Goal: Information Seeking & Learning: Learn about a topic

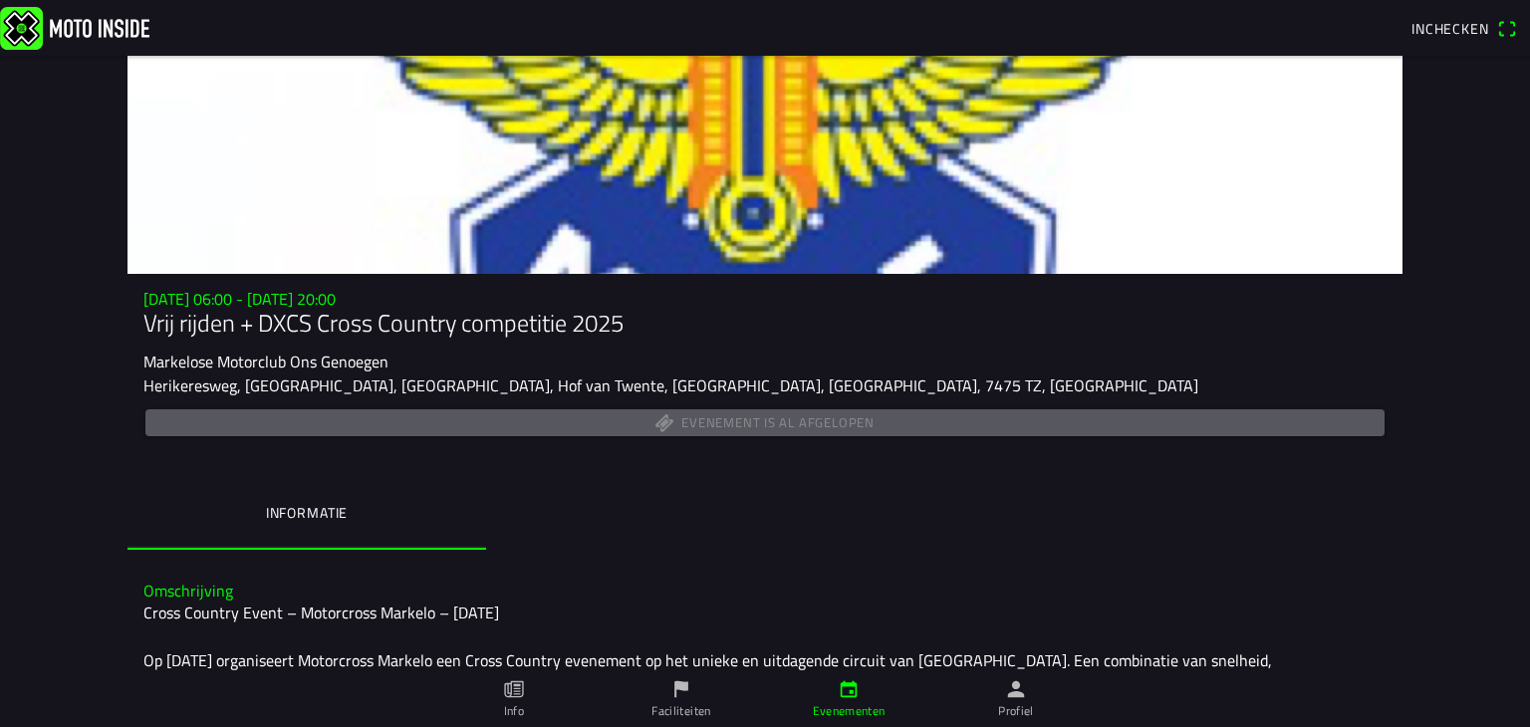
click at [120, 17] on img at bounding box center [74, 27] width 149 height 43
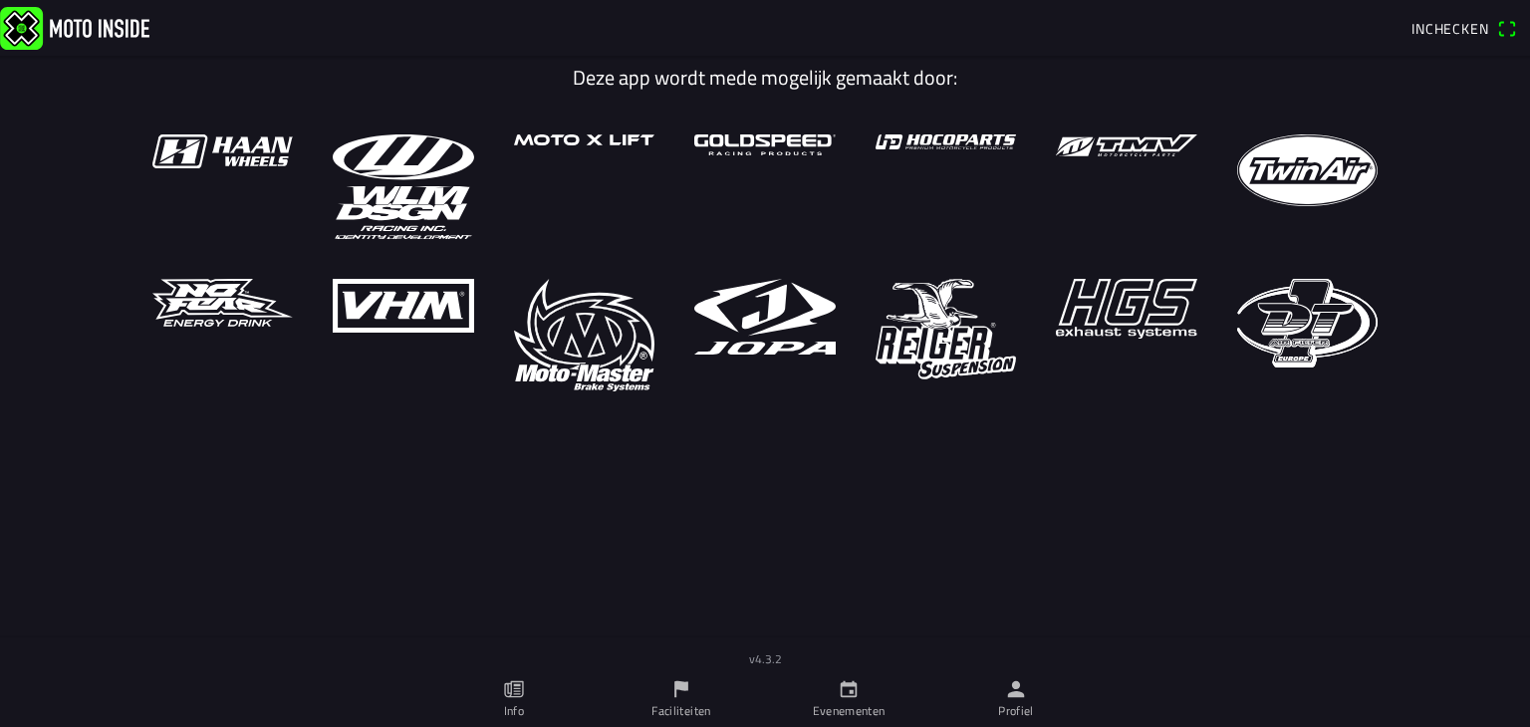
click at [829, 707] on ion-label "Evenementen" at bounding box center [849, 711] width 73 height 18
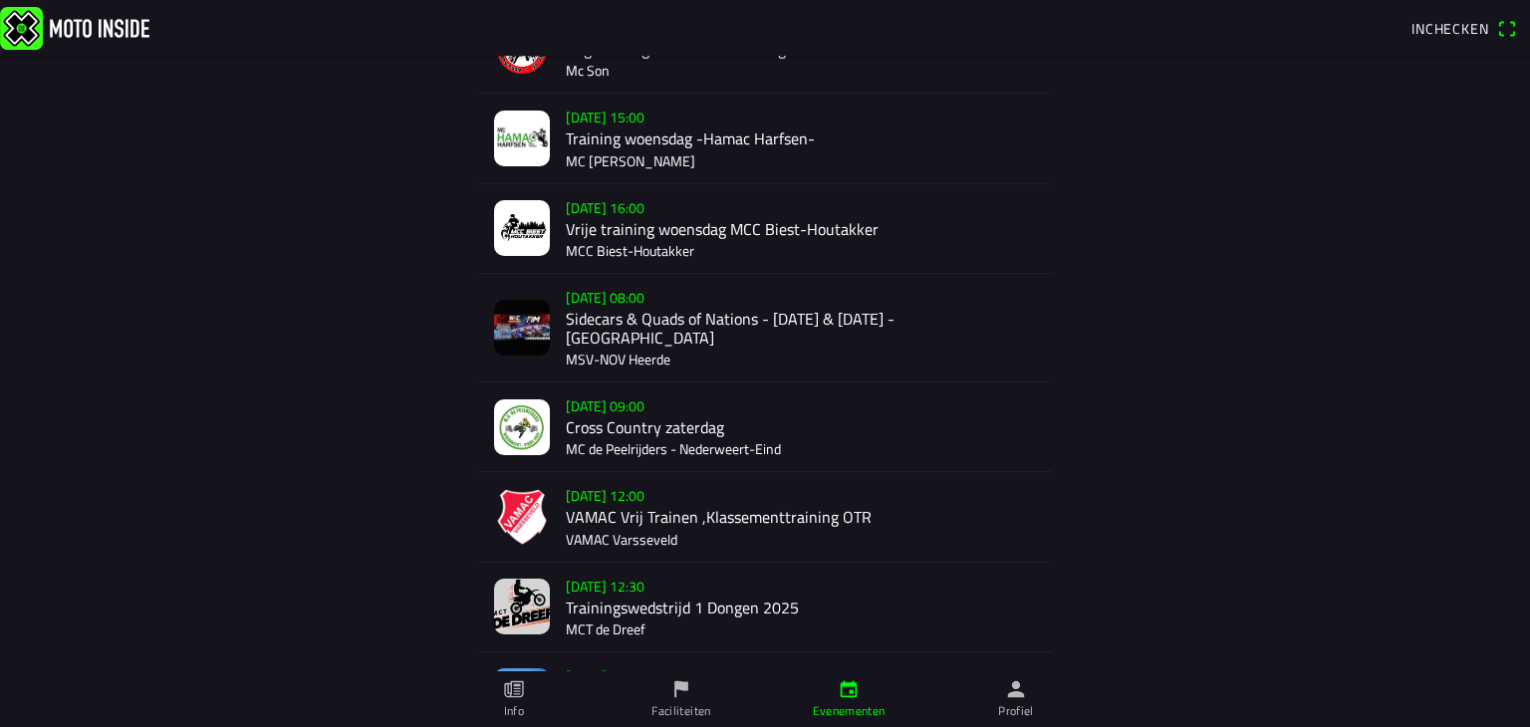
scroll to position [334, 0]
click at [653, 518] on div "[DATE] 12:00 VAMAC Vrij Trainen ,Klassementtraining OTR VAMAC Varsseveld" at bounding box center [801, 515] width 470 height 89
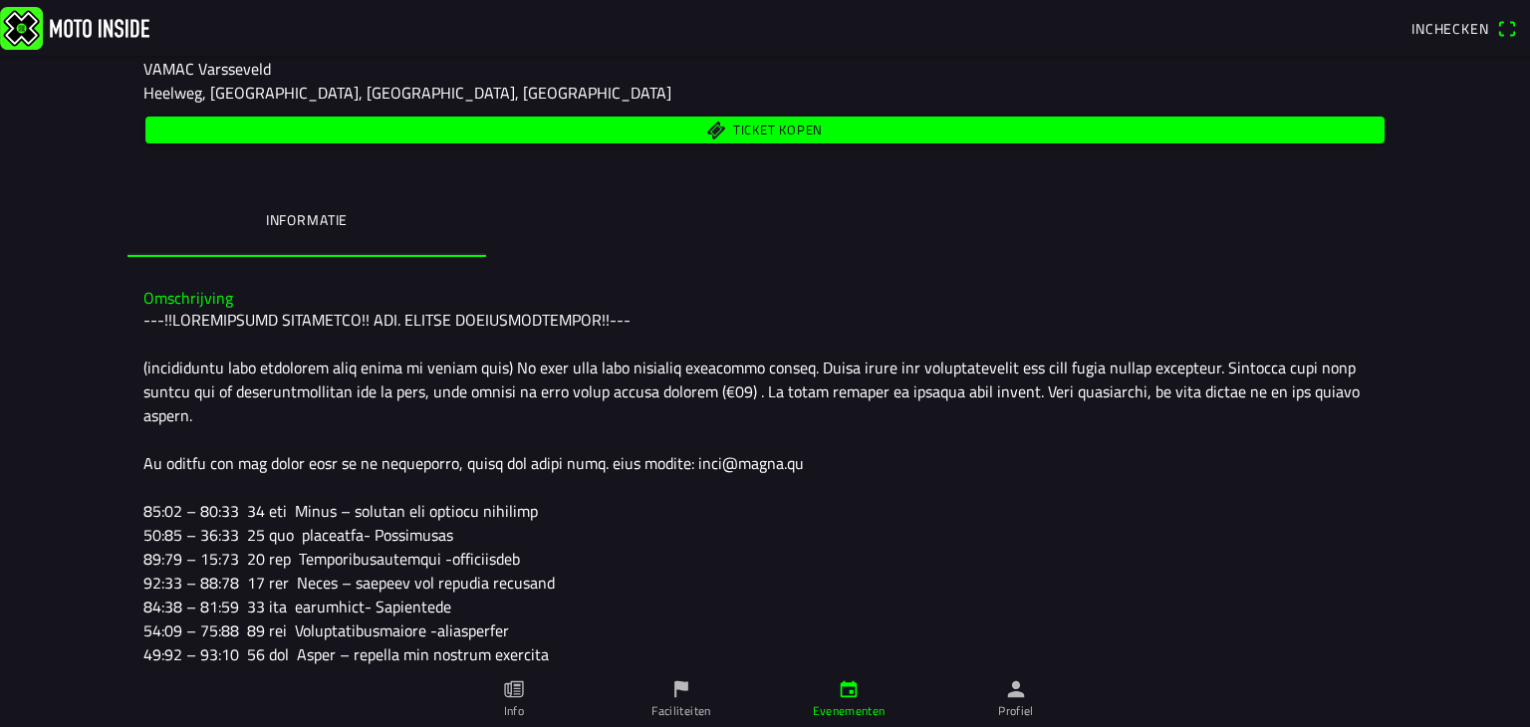
scroll to position [291, 0]
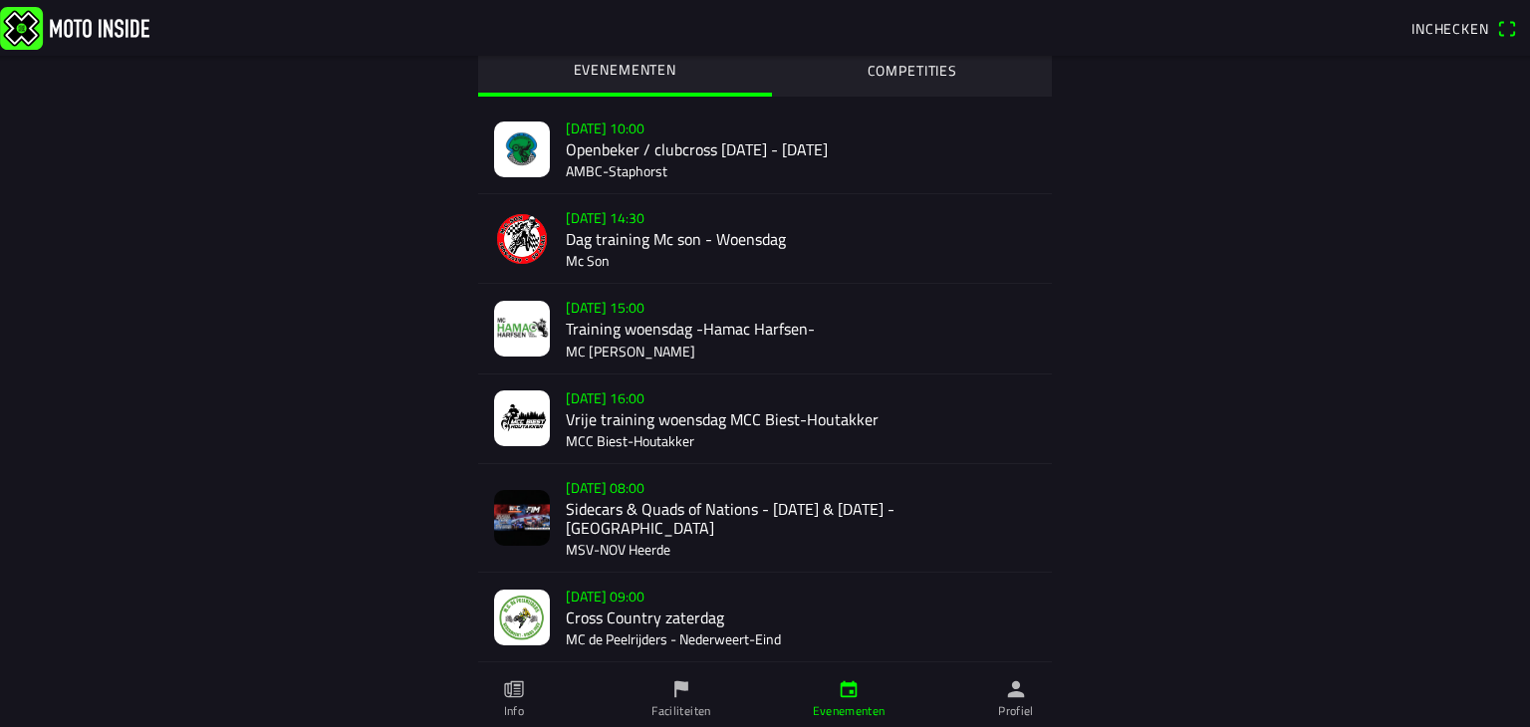
scroll to position [143, 0]
click at [588, 603] on div "[DATE] 09:00 Cross Country zaterdag MC de Peelrijders - [GEOGRAPHIC_DATA]-Eind" at bounding box center [801, 616] width 470 height 89
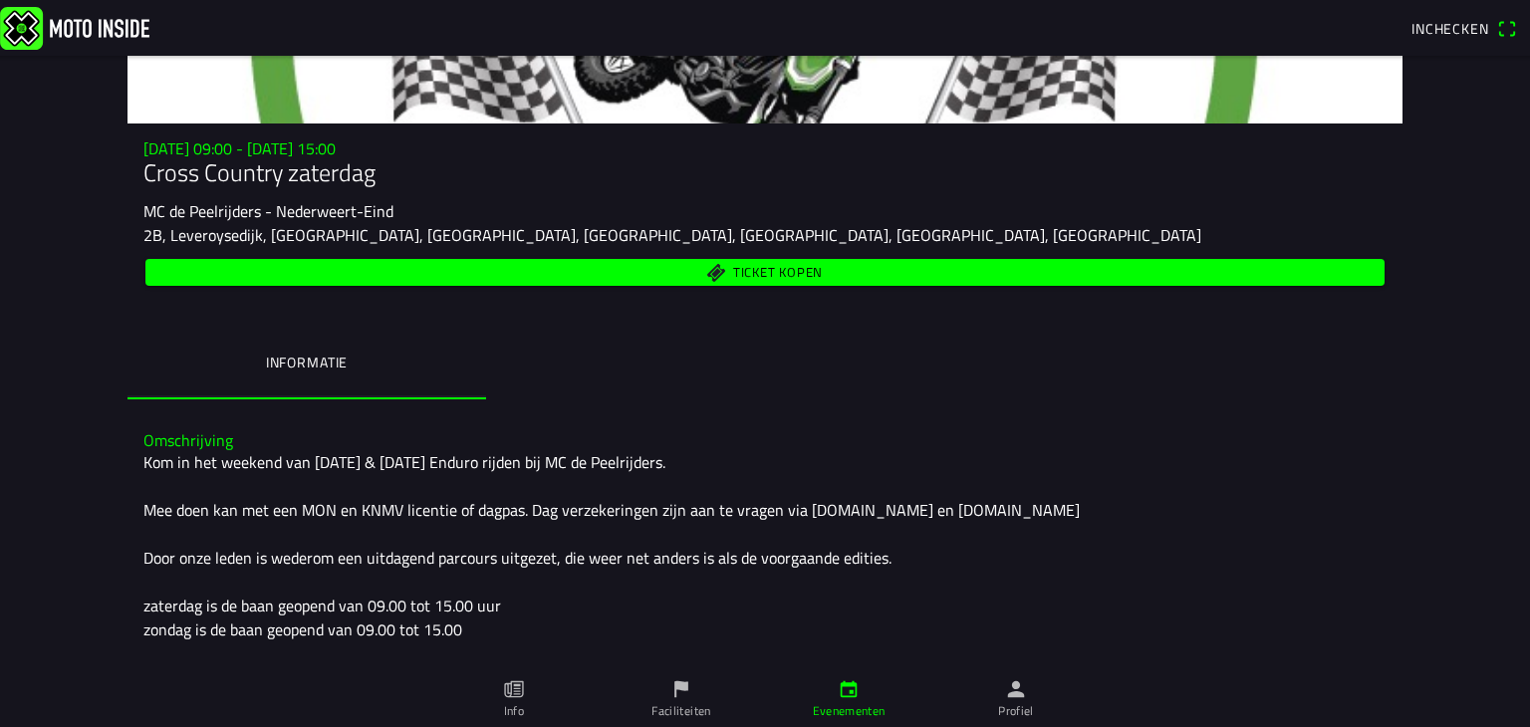
scroll to position [151, 0]
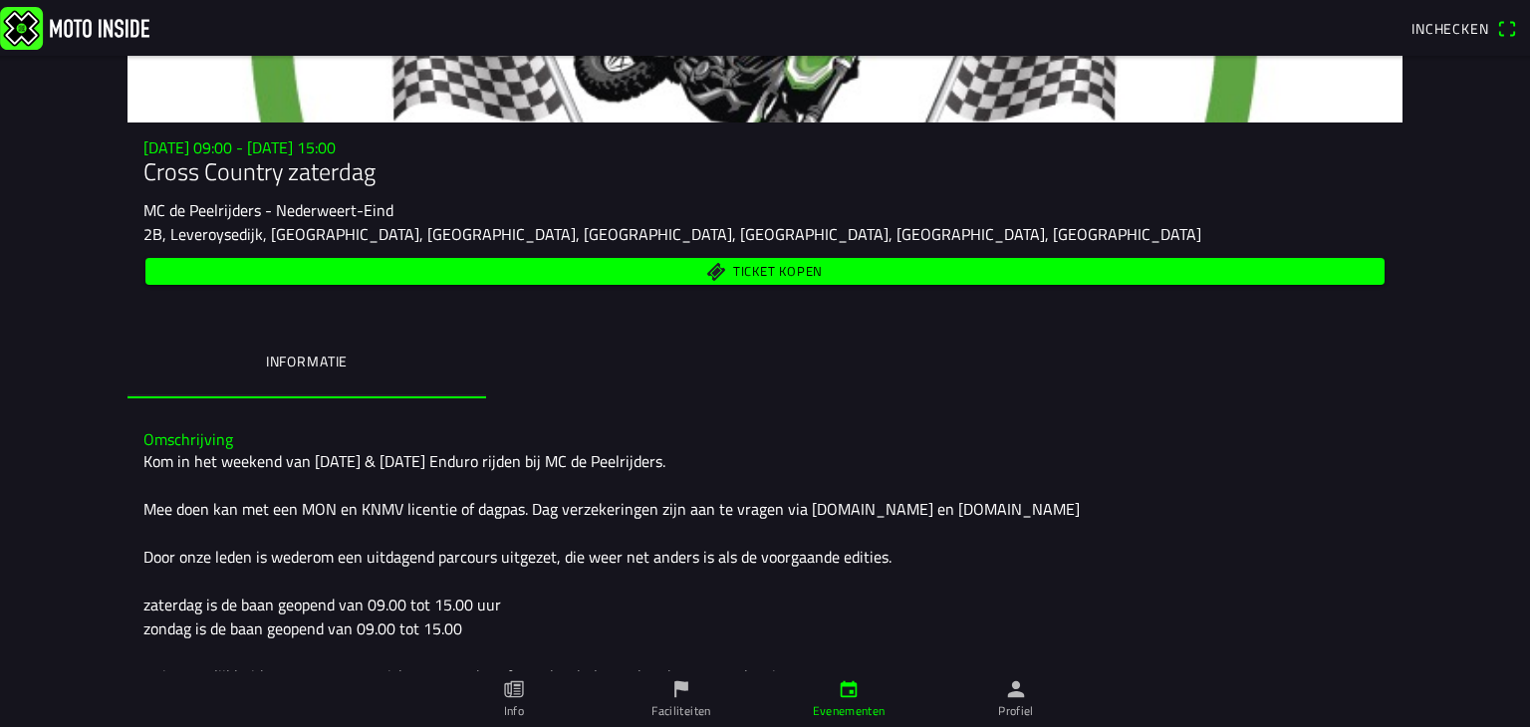
click at [642, 595] on div "Kom in het weekend van [DATE] & [DATE] Enduro rijden bij MC de Peelrijders. Mee…" at bounding box center [764, 568] width 1243 height 239
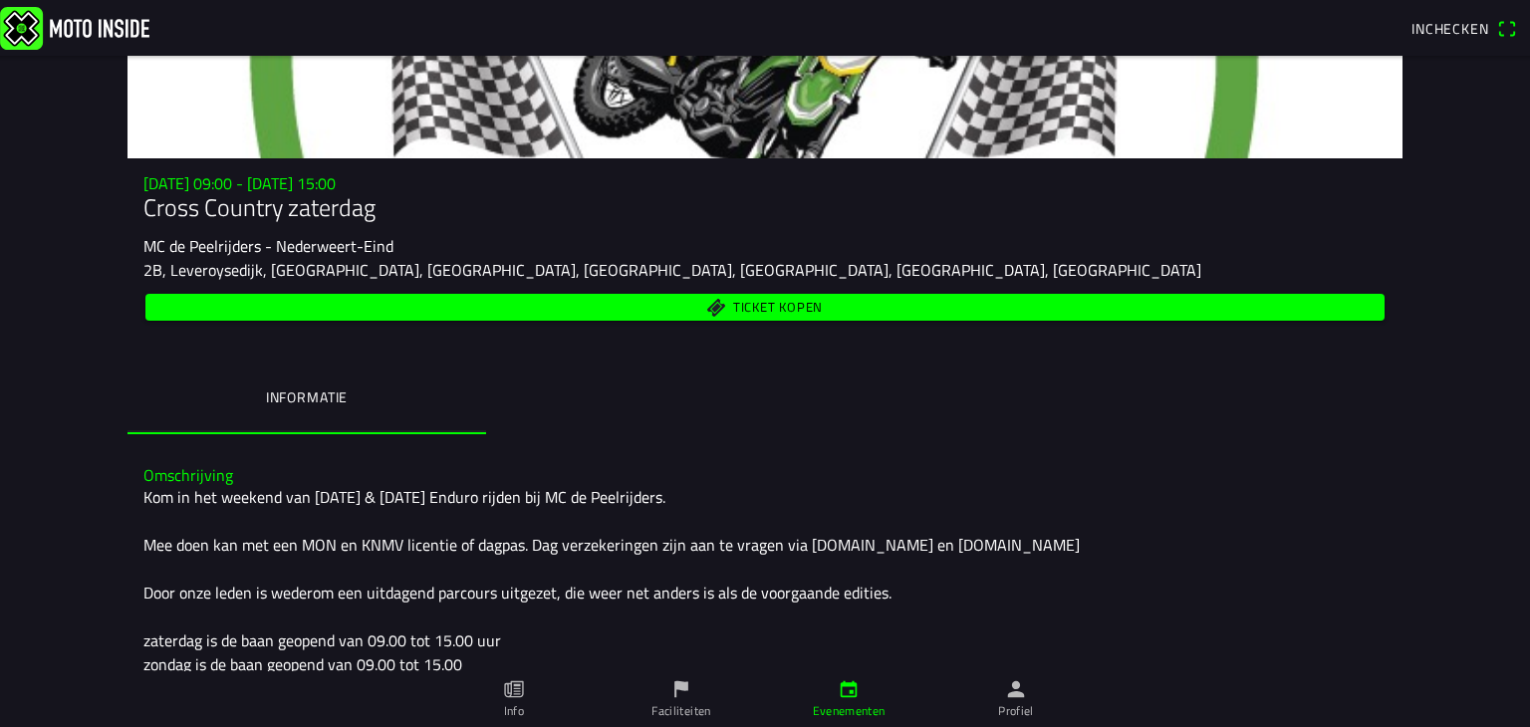
scroll to position [0, 0]
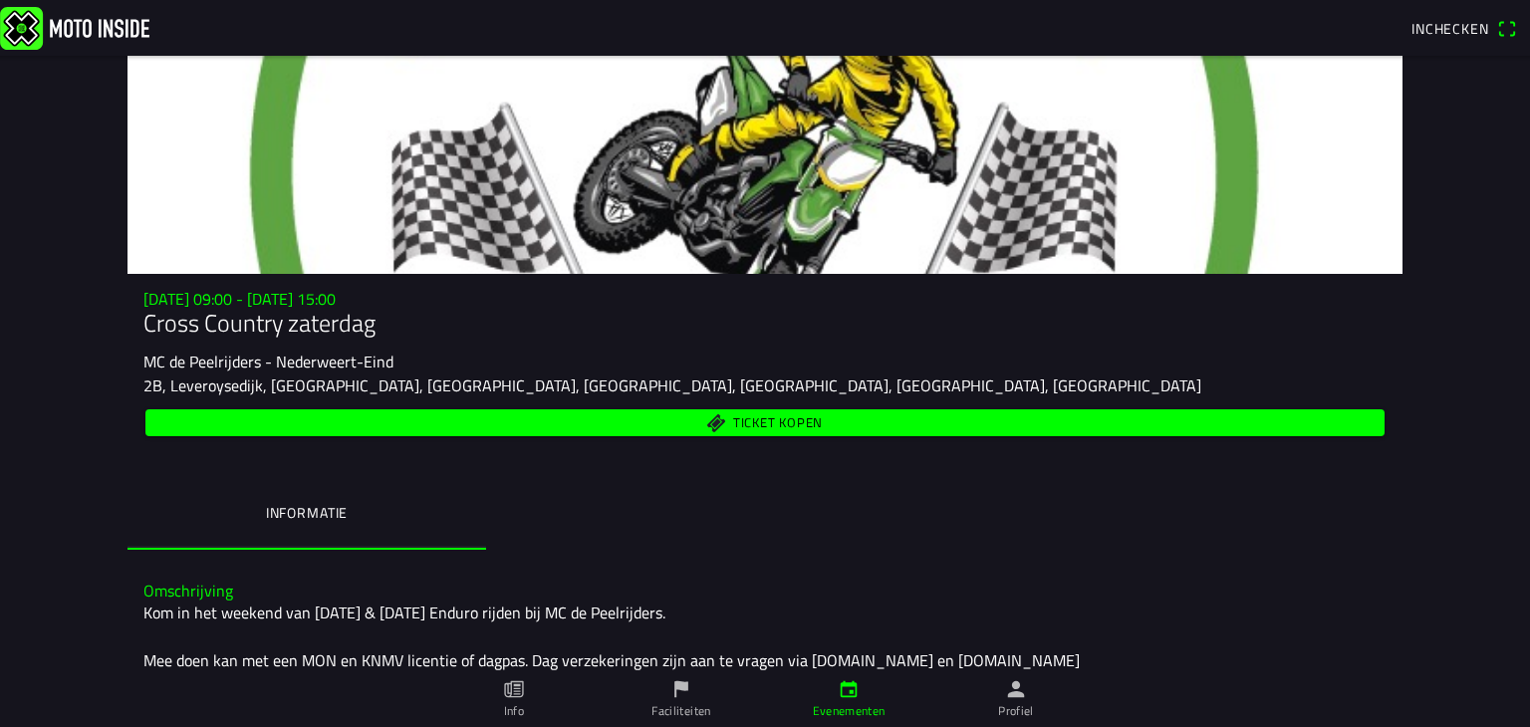
drag, startPoint x: 390, startPoint y: 360, endPoint x: 265, endPoint y: 355, distance: 125.6
click at [265, 355] on div "MC de Peelrijders - Nederweert-Eind" at bounding box center [764, 362] width 1243 height 24
click at [0, 0] on slot "MC de Peelrijders - Nederweert-Eind" at bounding box center [0, 0] width 0 height 0
drag, startPoint x: 347, startPoint y: 366, endPoint x: 267, endPoint y: 370, distance: 79.8
click at [0, 0] on slot "MC de Peelrijders - Nederweert-Eind" at bounding box center [0, 0] width 0 height 0
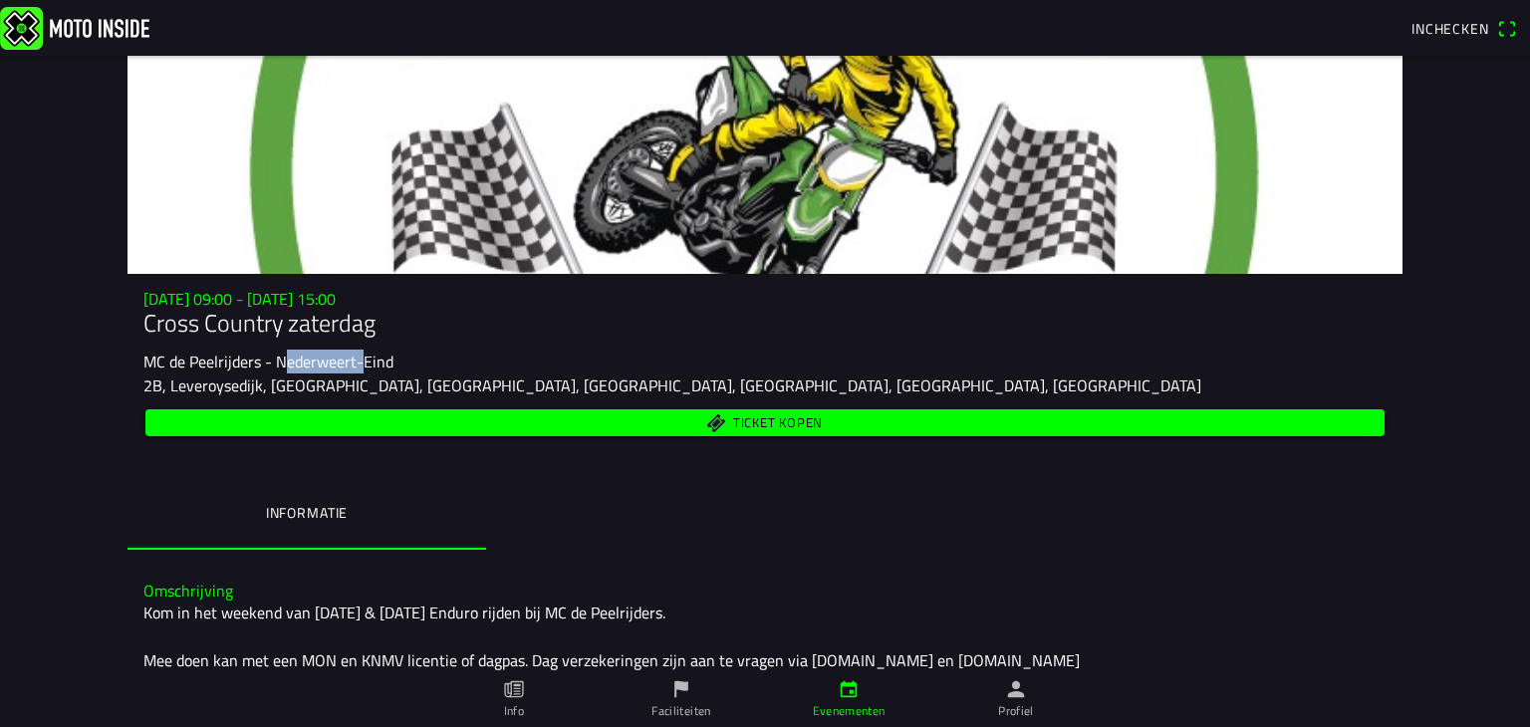
copy ion-text "Nederweert"
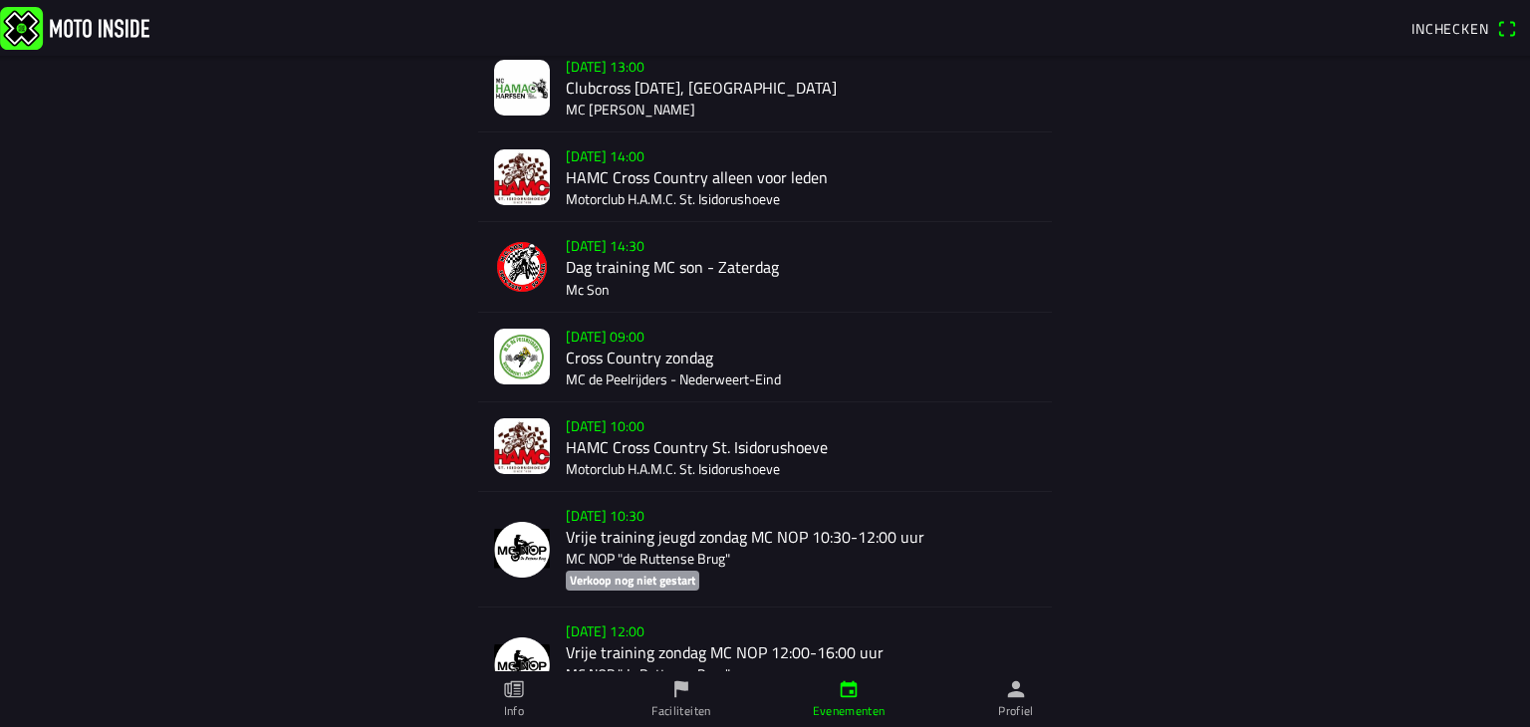
scroll to position [1149, 0]
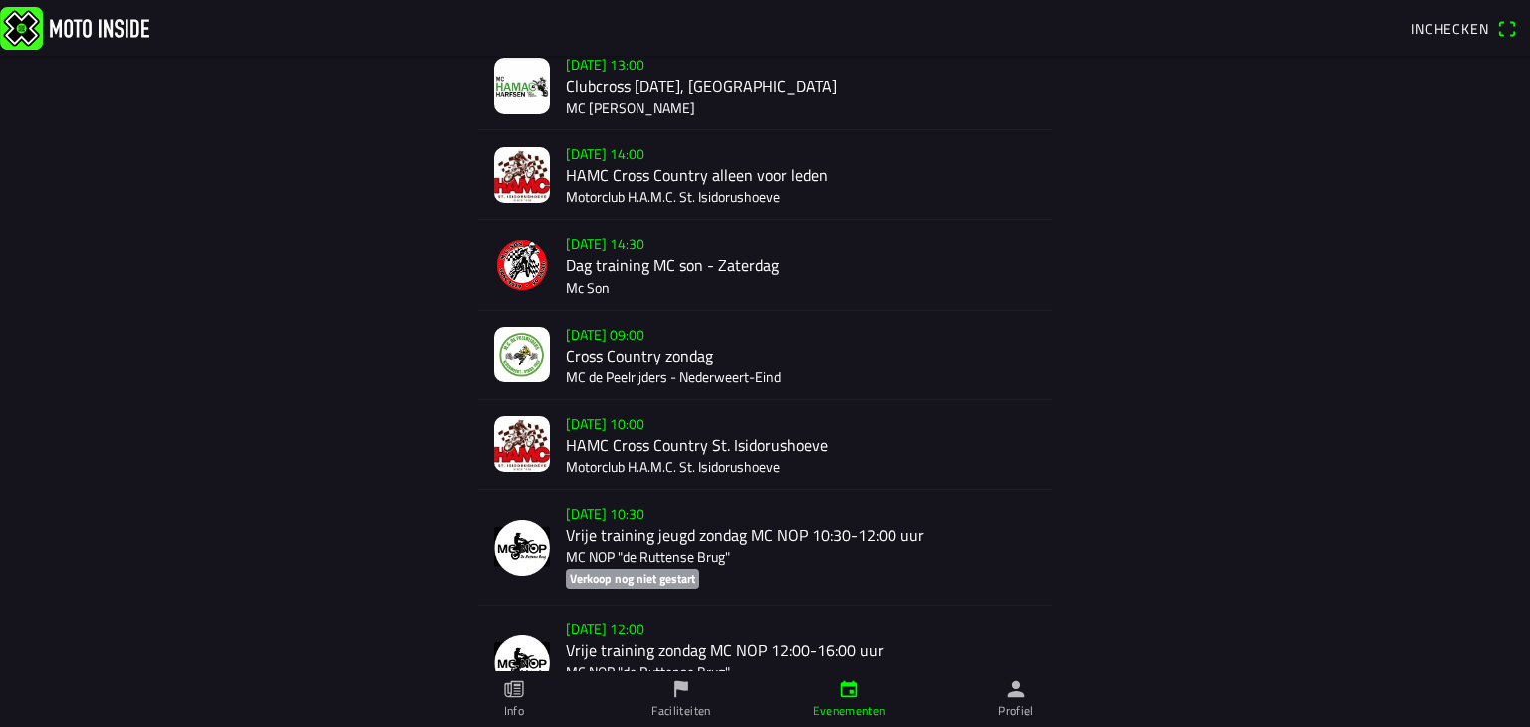
click at [526, 423] on img at bounding box center [522, 444] width 56 height 56
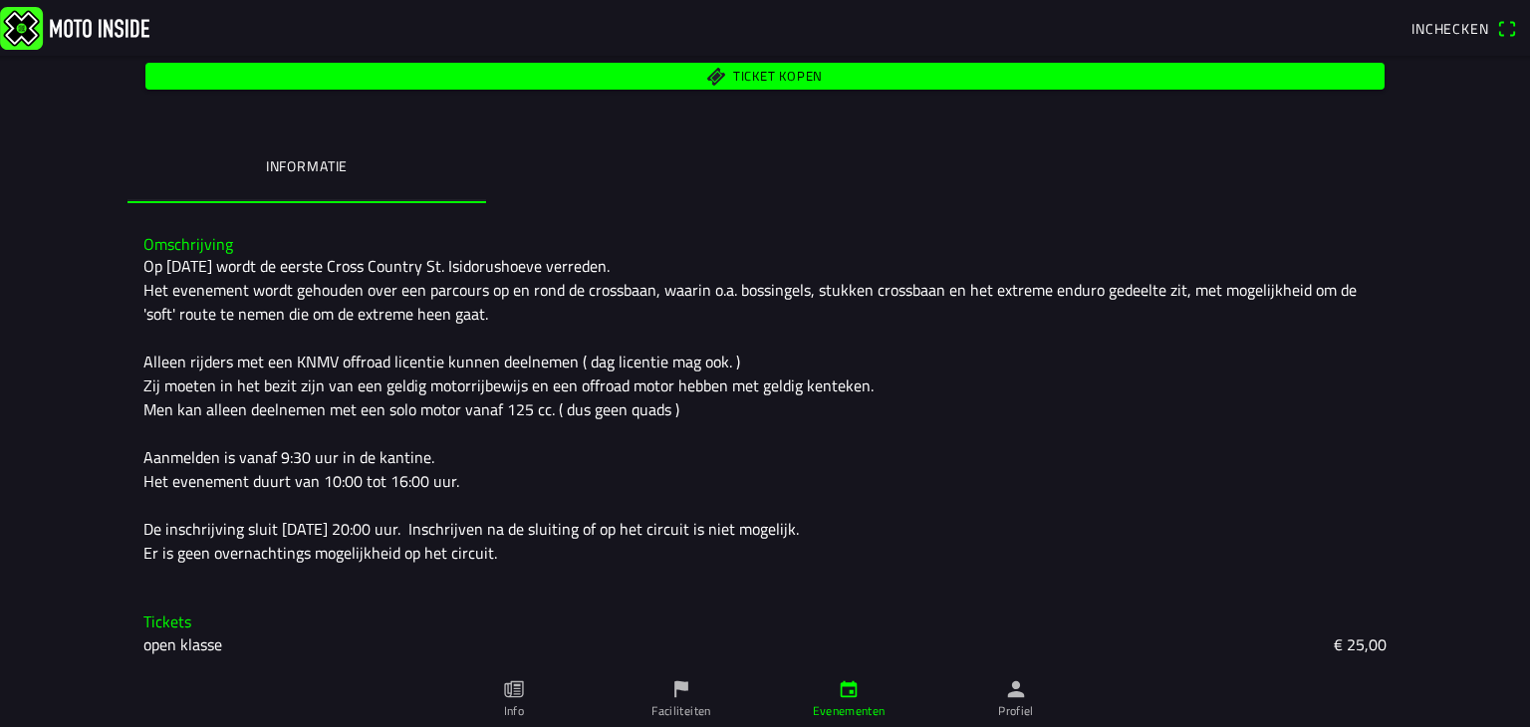
scroll to position [347, 0]
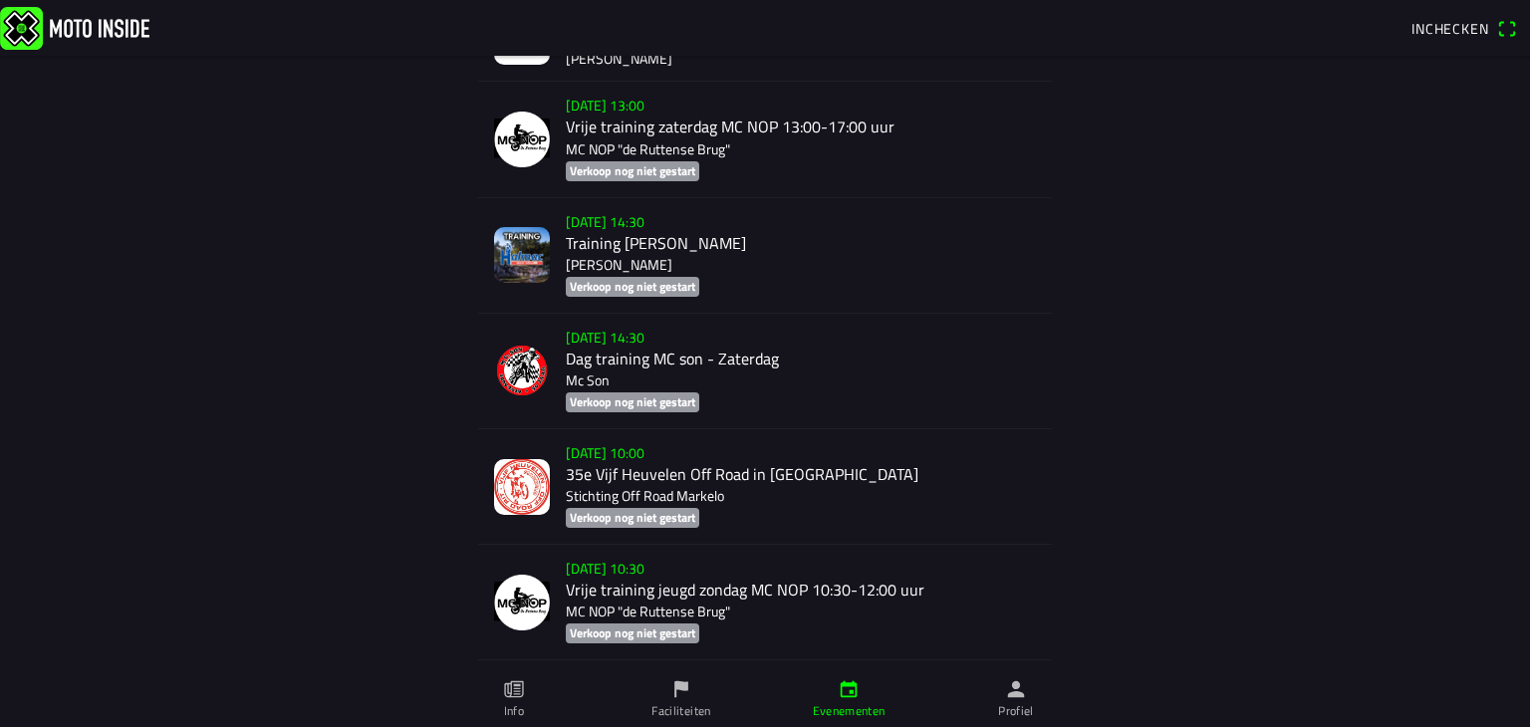
scroll to position [8546, 0]
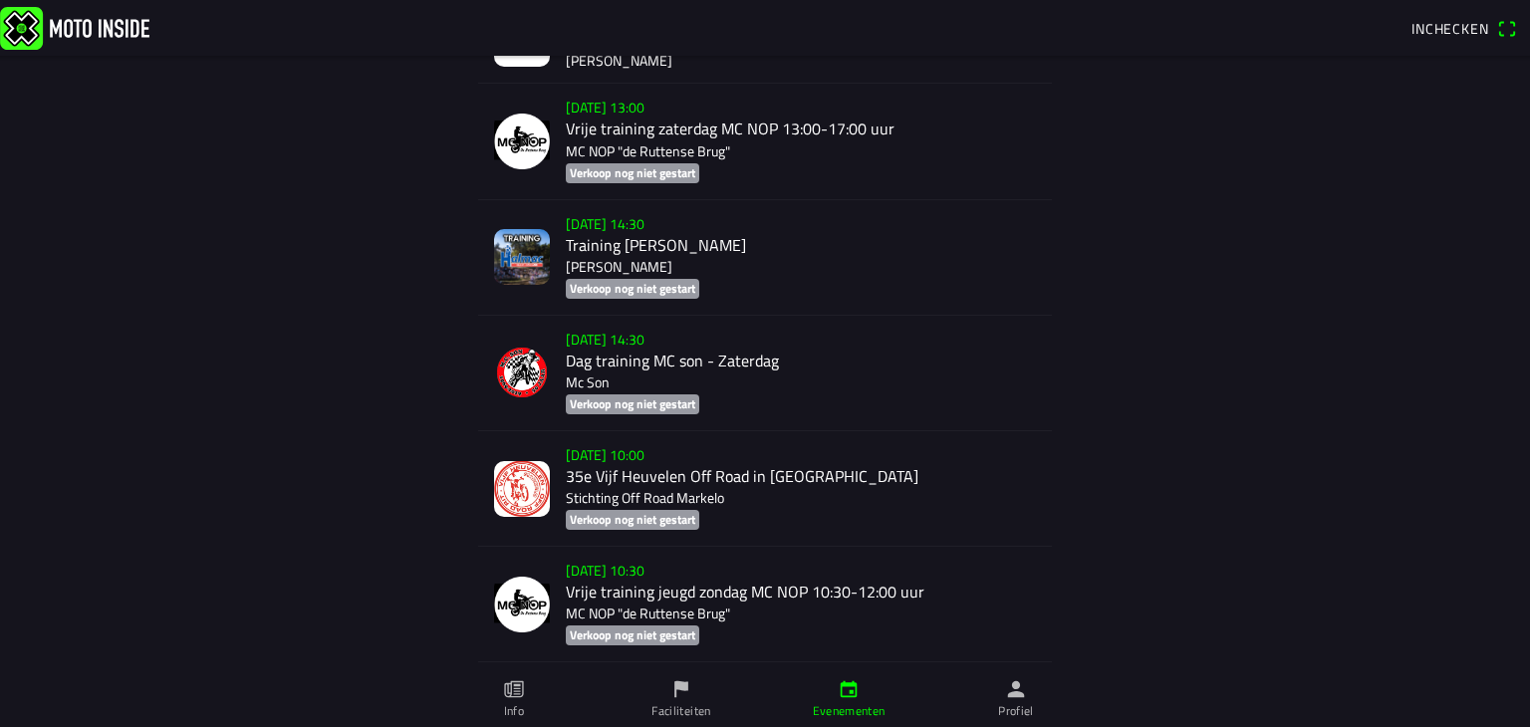
click at [535, 260] on div "[DATE] 14:30 Training [PERSON_NAME] nog niet gestart" at bounding box center [765, 258] width 574 height 116
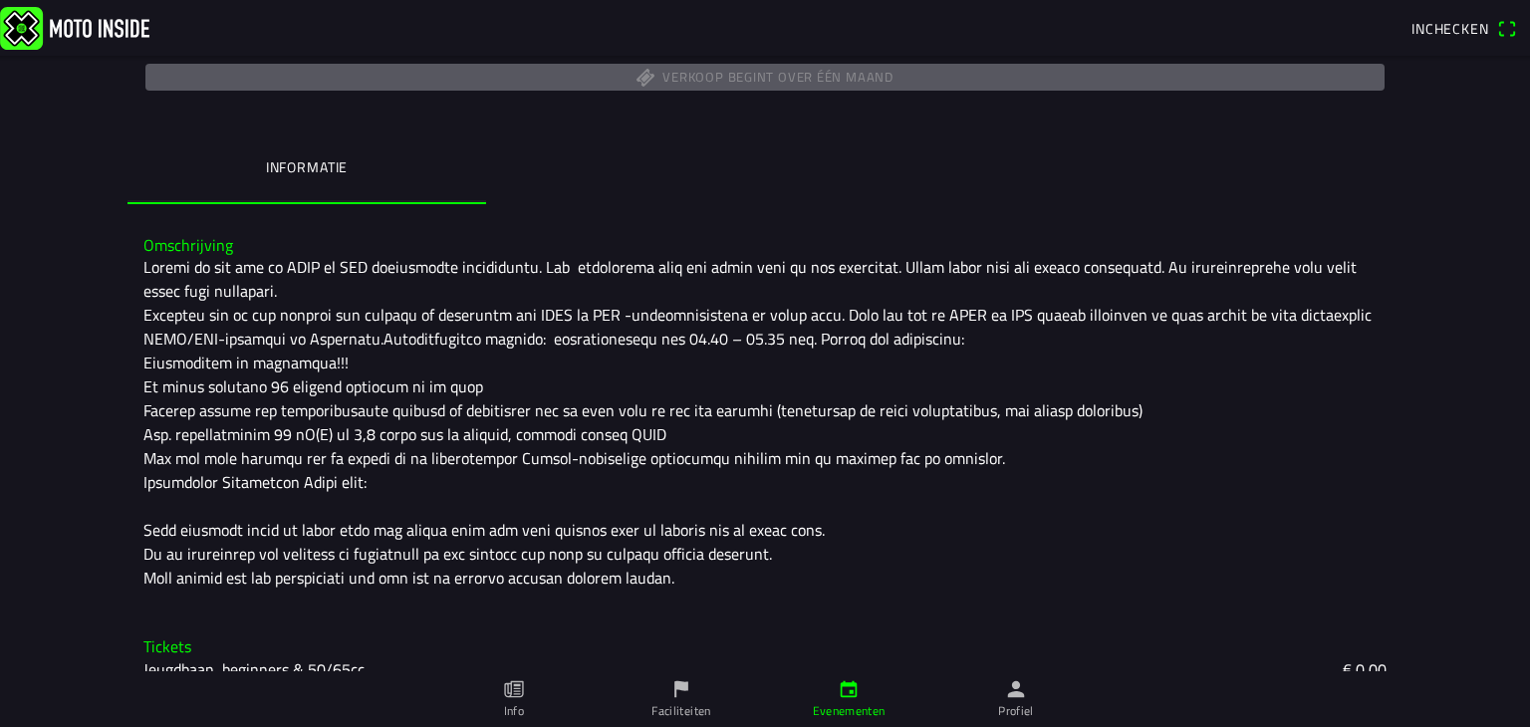
scroll to position [418, 0]
